Goal: Information Seeking & Learning: Understand process/instructions

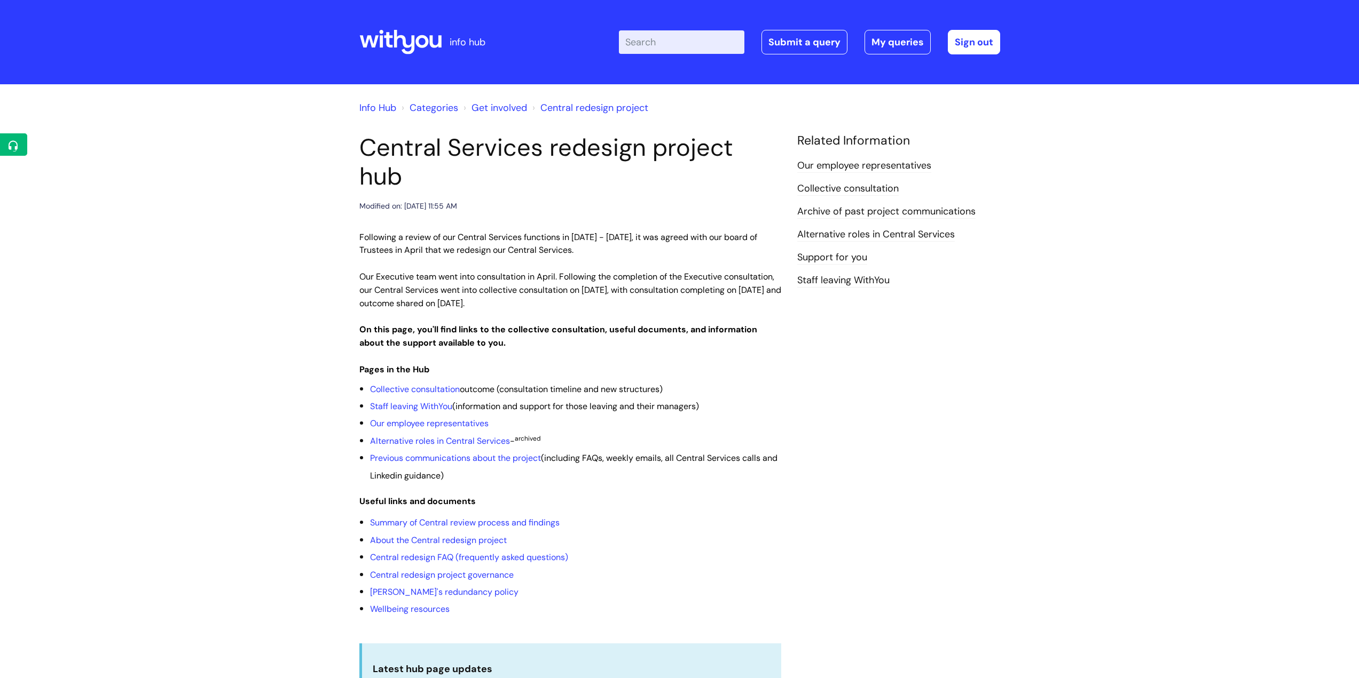
click at [652, 46] on input "Enter your search term here..." at bounding box center [681, 41] width 125 height 23
type input "itrent fitnote"
click button "Search" at bounding box center [0, 0] width 0 height 0
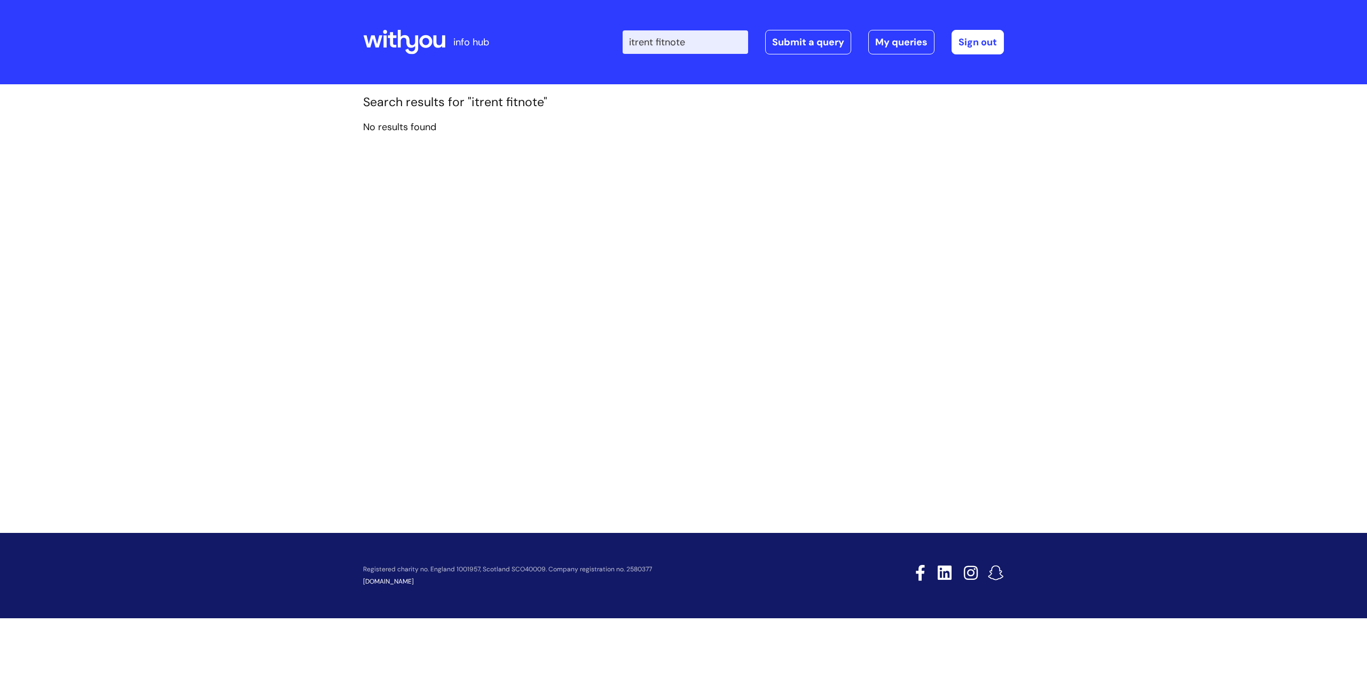
click at [717, 46] on input "itrent fitnote" at bounding box center [684, 41] width 125 height 23
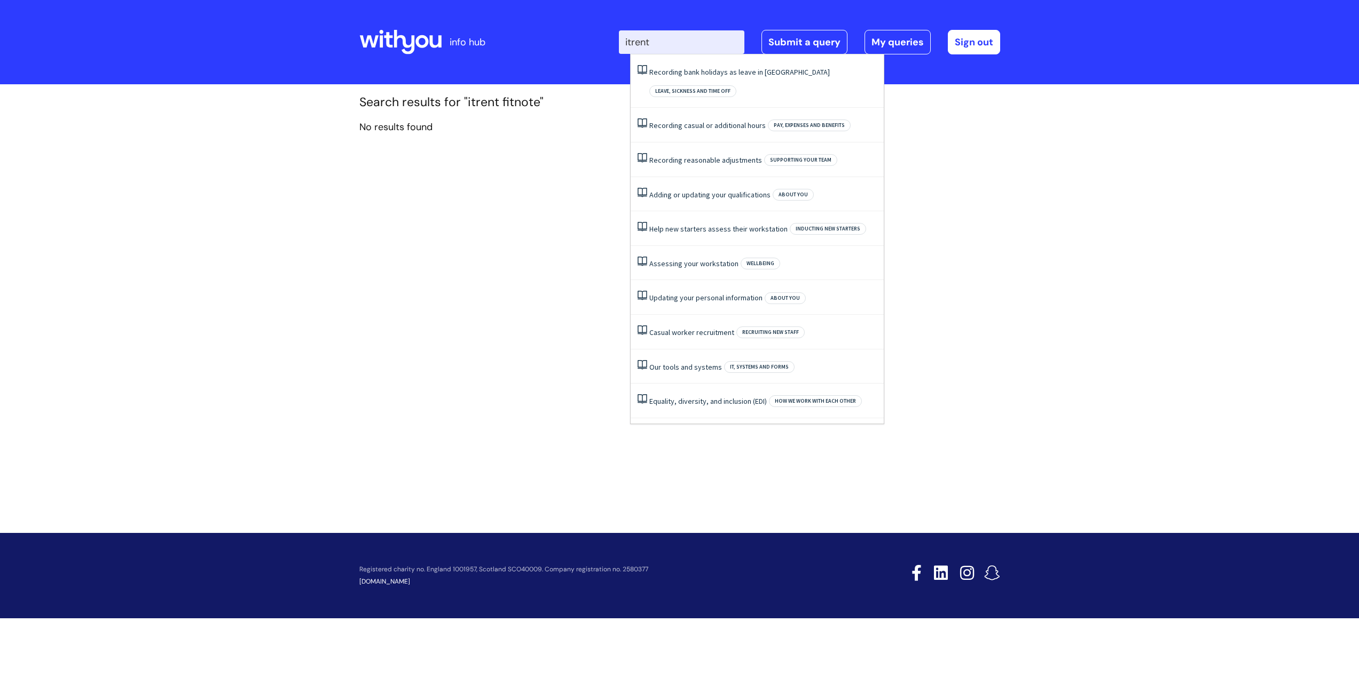
type input "itrent"
click button "Search" at bounding box center [0, 0] width 0 height 0
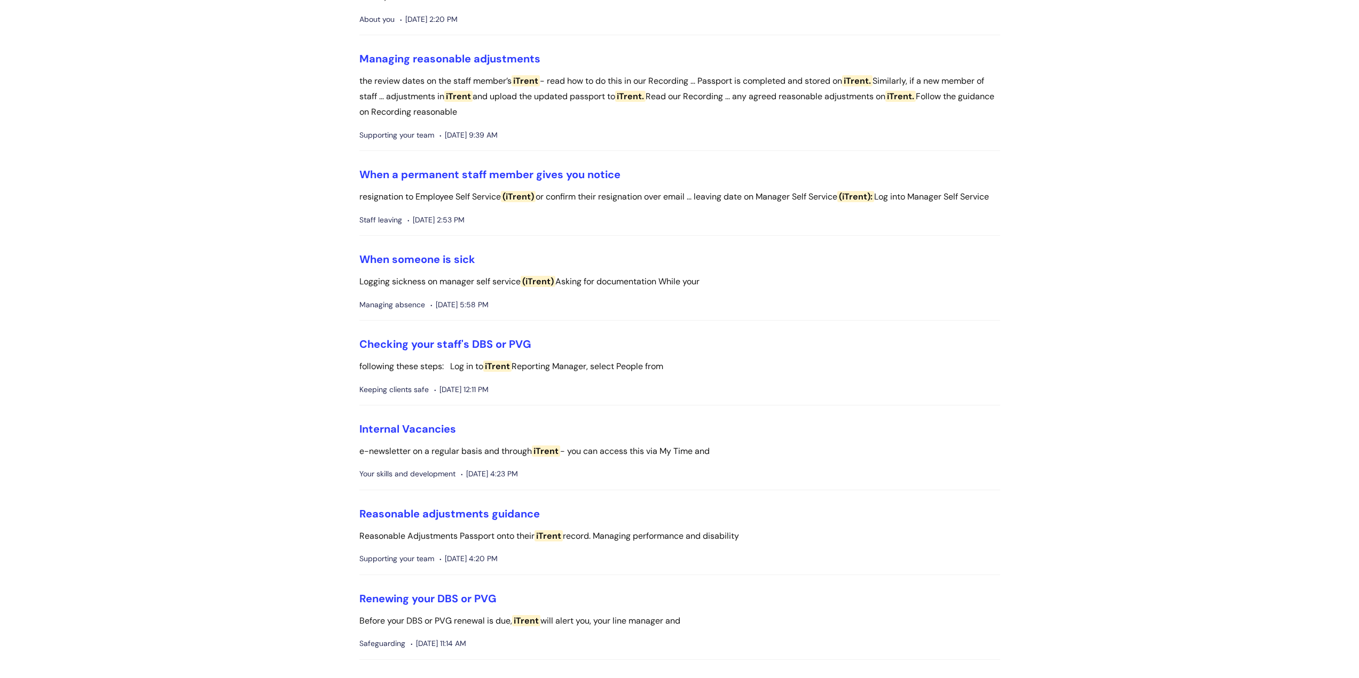
scroll to position [1356, 0]
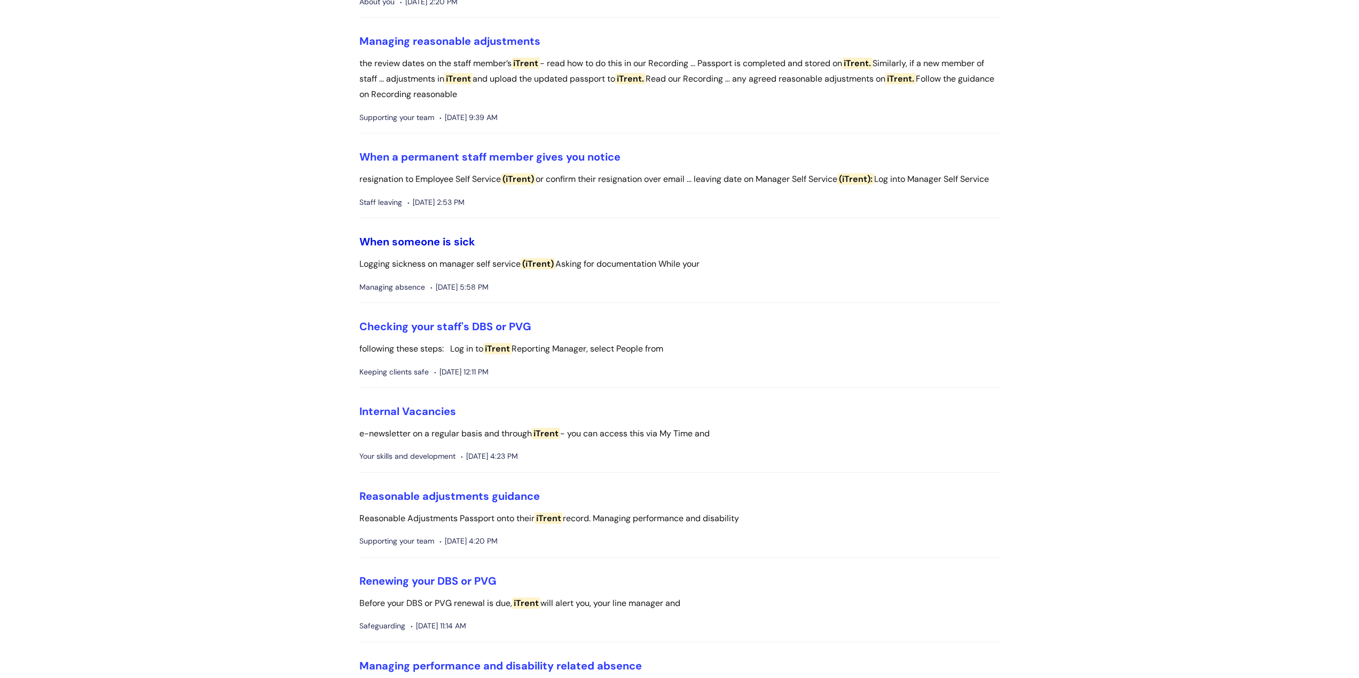
click at [461, 249] on link "When someone is sick" at bounding box center [417, 242] width 116 height 14
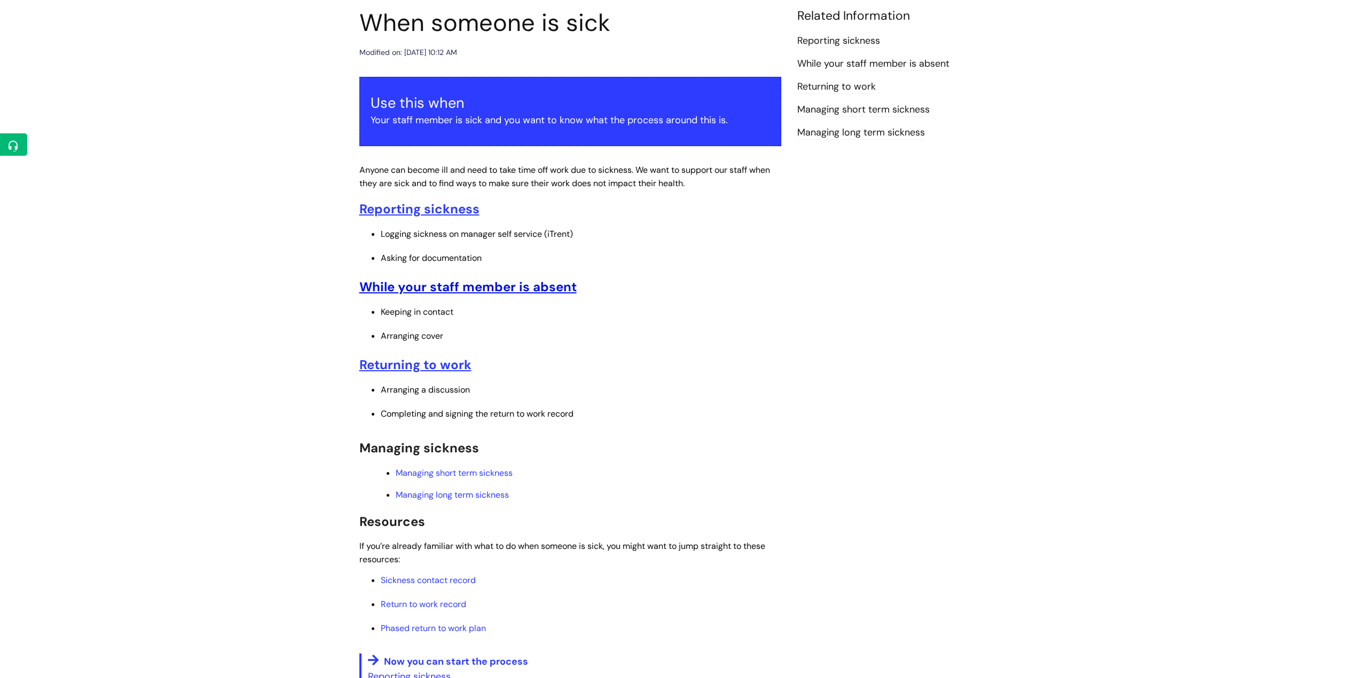
scroll to position [107, 0]
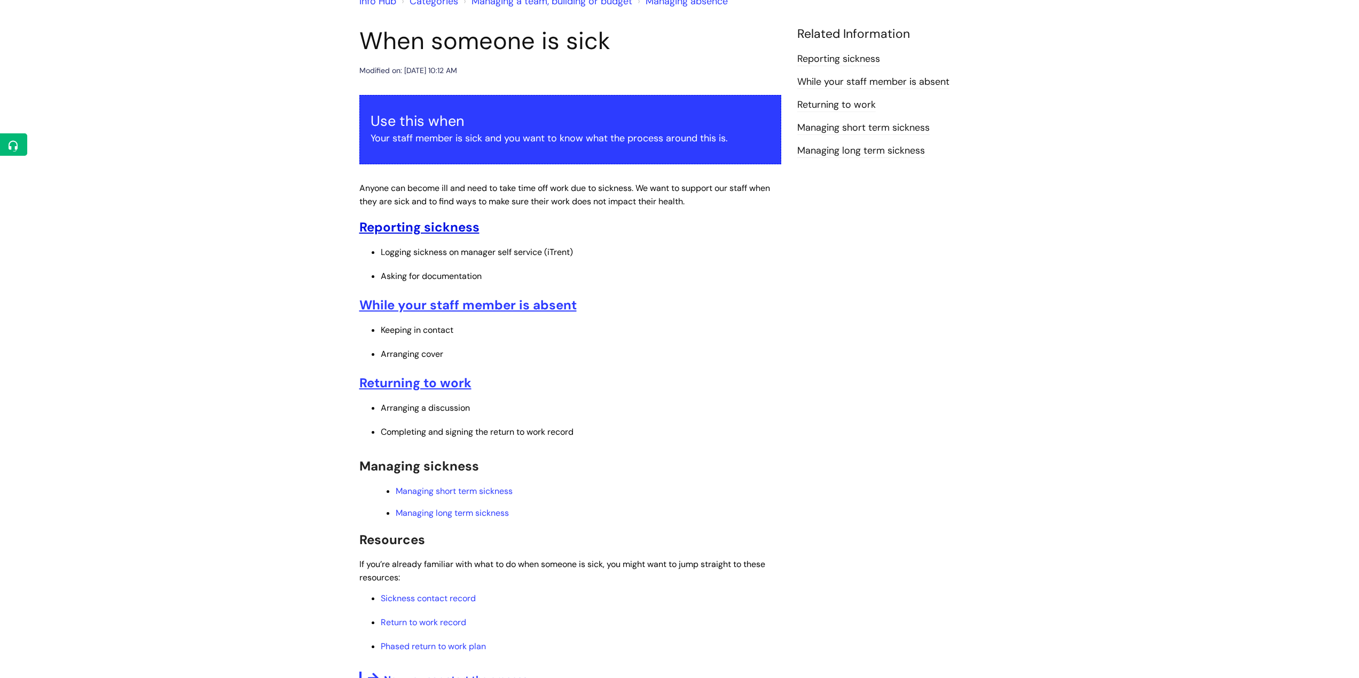
click at [454, 232] on u "Reporting sickness" at bounding box center [419, 227] width 120 height 17
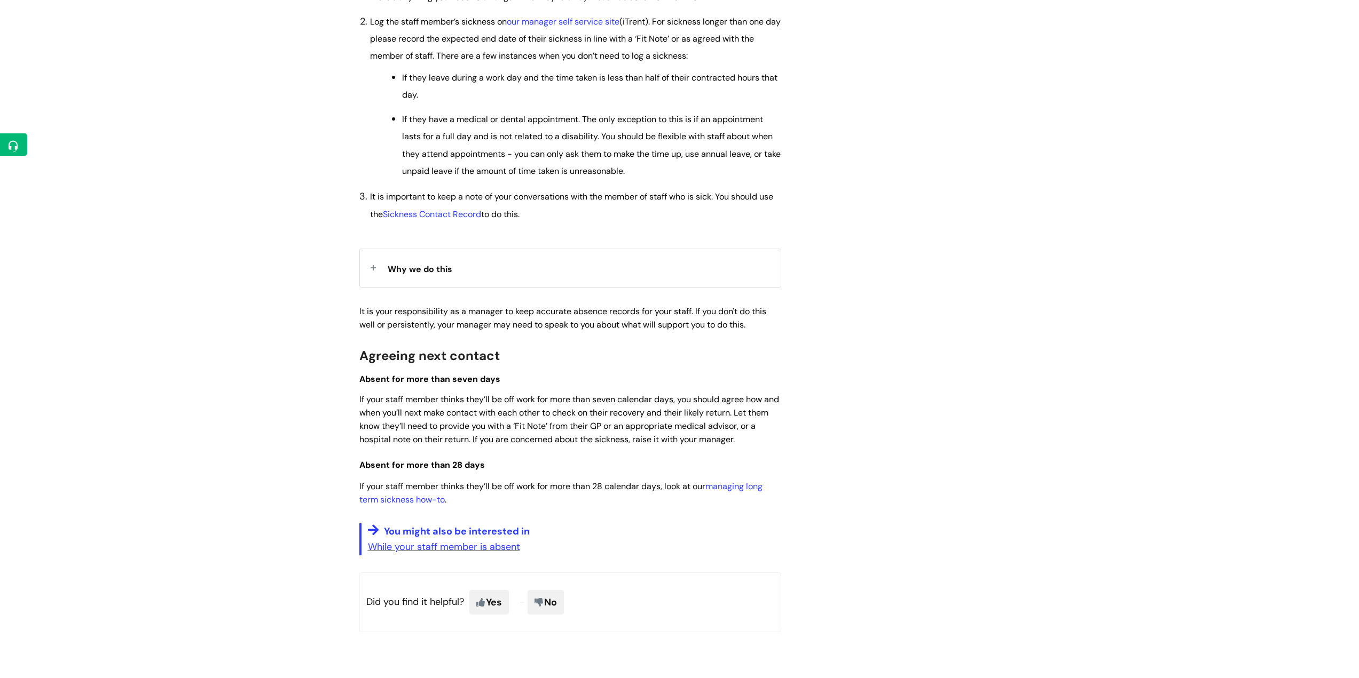
scroll to position [587, 0]
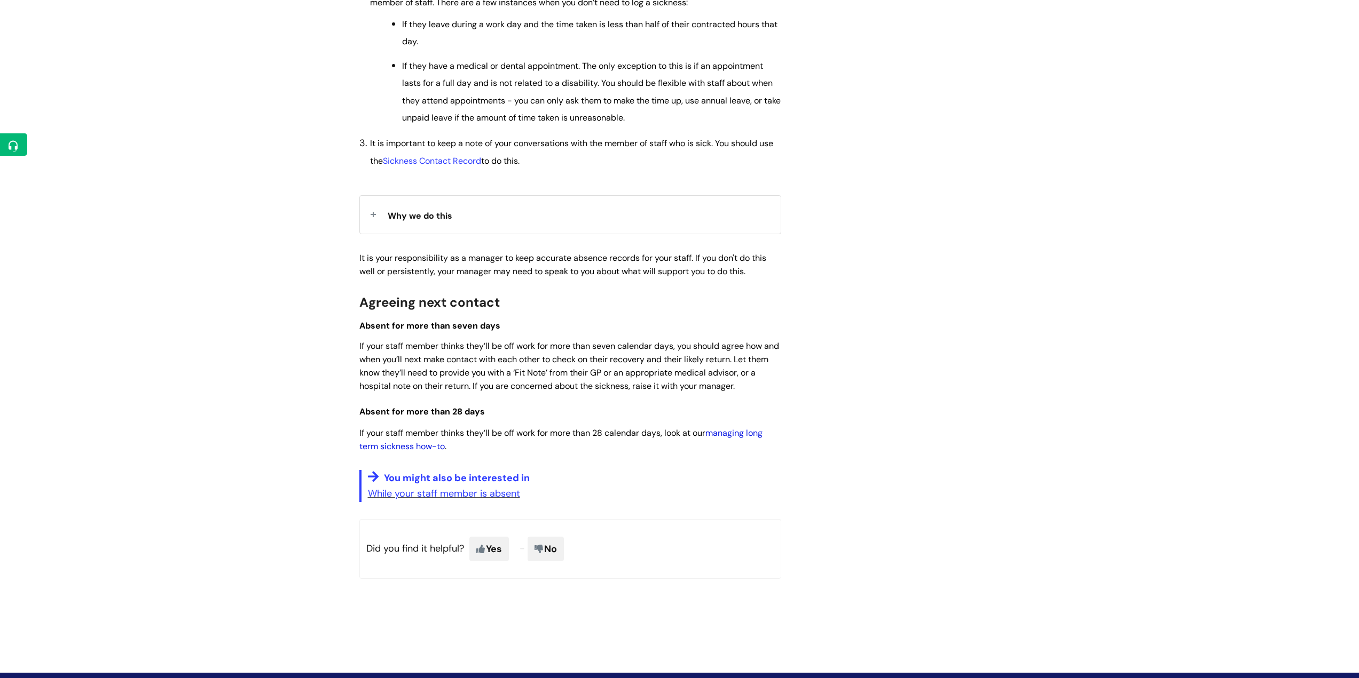
click at [747, 436] on link "managing long term sickness how-to" at bounding box center [560, 440] width 403 height 25
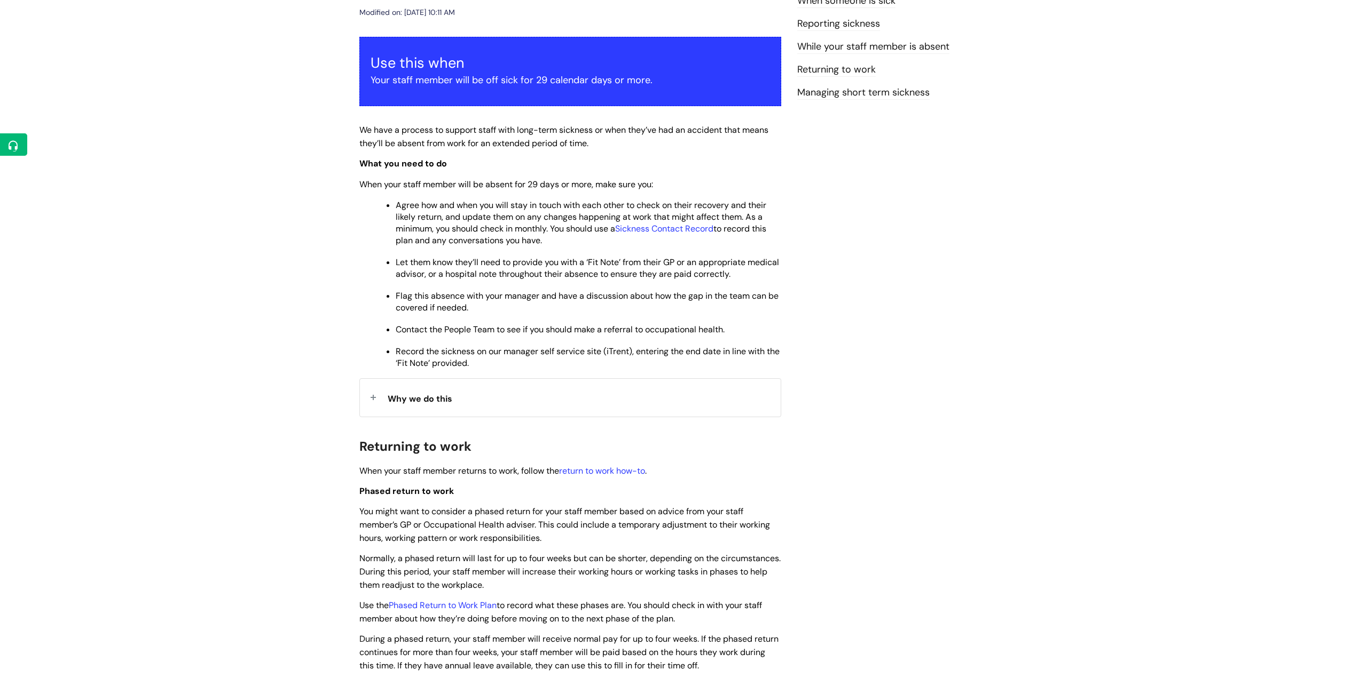
scroll to position [160, 0]
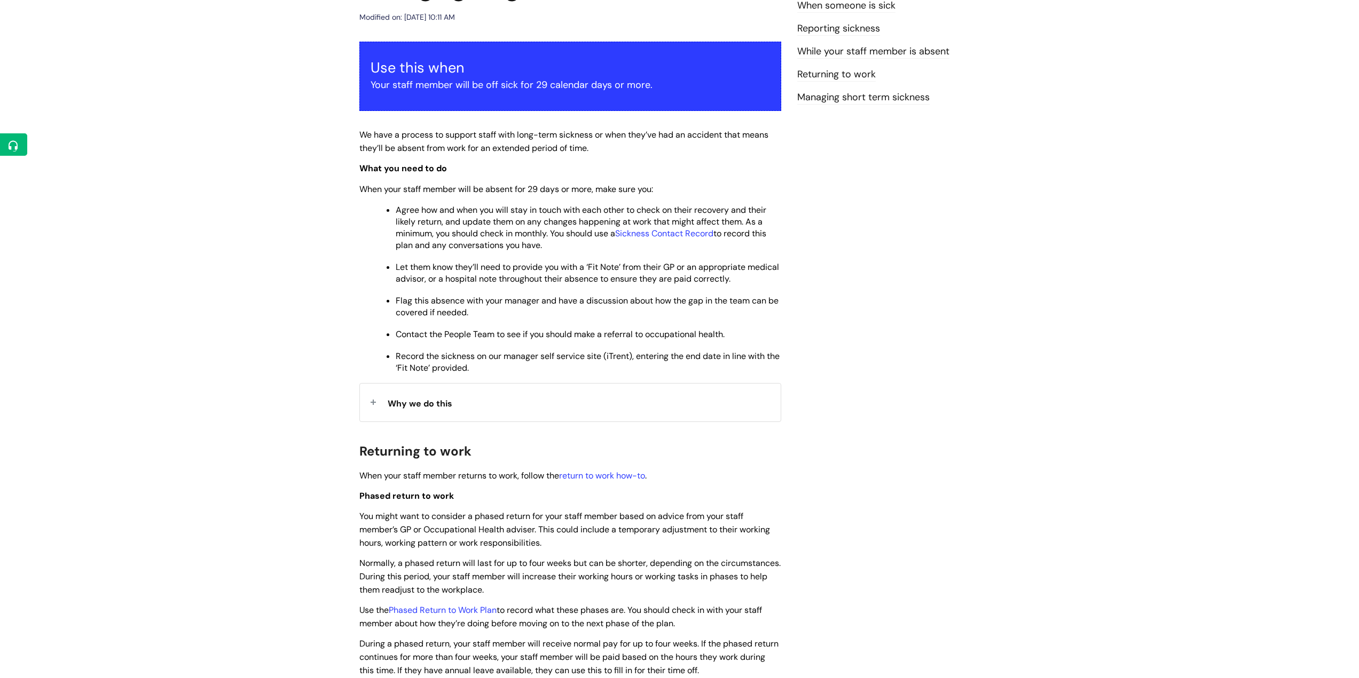
click at [403, 404] on span "Why we do this" at bounding box center [420, 403] width 65 height 11
